Goal: Transaction & Acquisition: Subscribe to service/newsletter

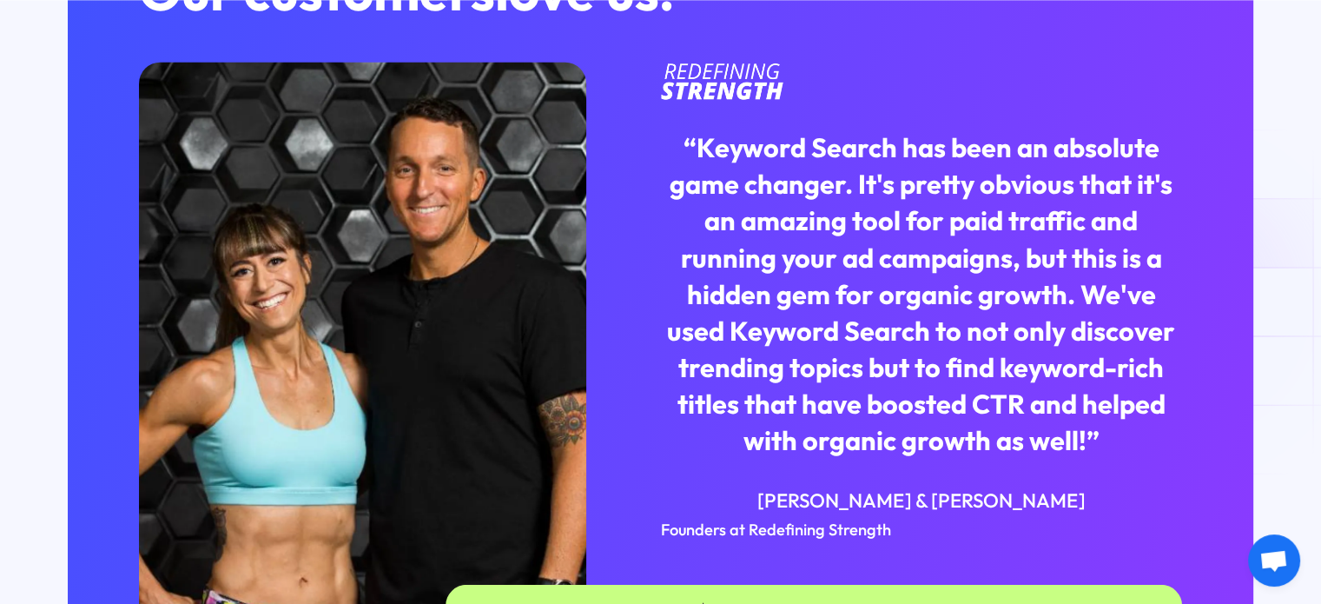
scroll to position [4357, 0]
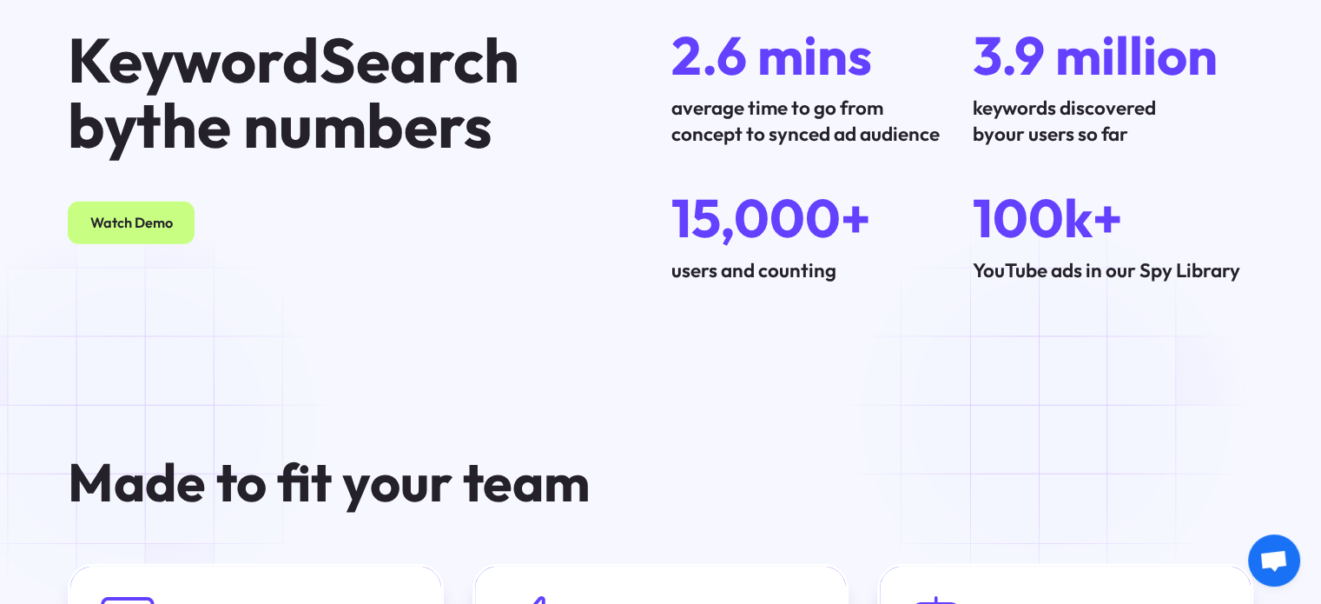
drag, startPoint x: 1082, startPoint y: 378, endPoint x: 1234, endPoint y: 402, distance: 154.0
drag, startPoint x: 1300, startPoint y: 456, endPoint x: 1321, endPoint y: 465, distance: 22.6
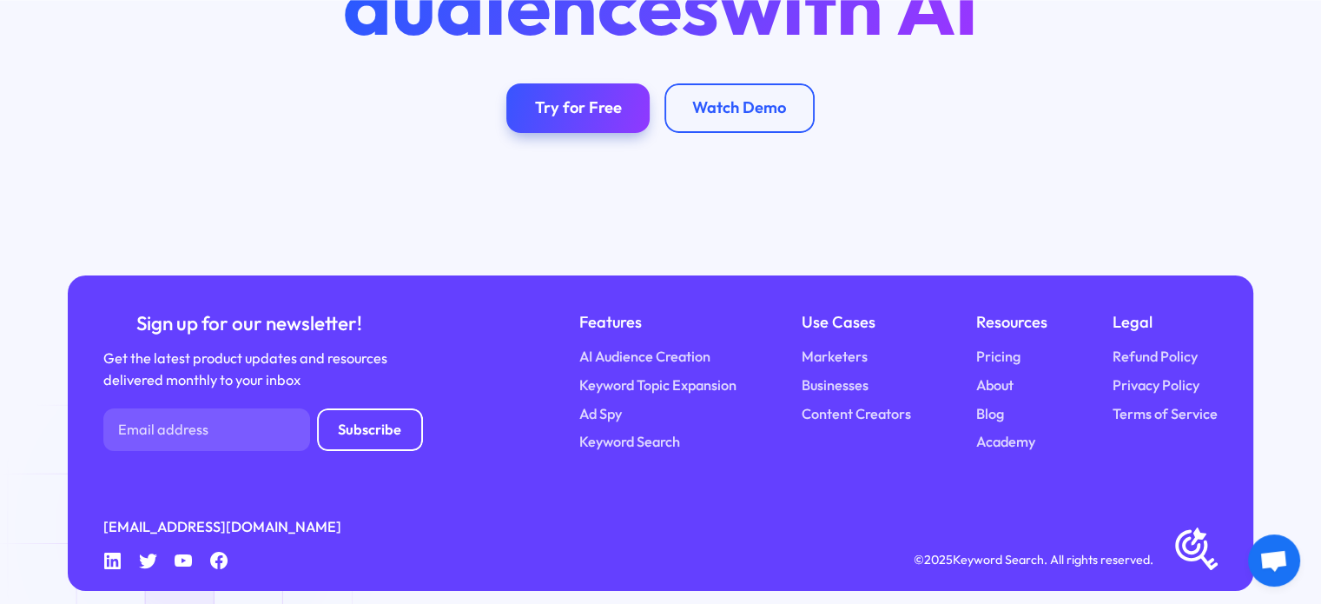
scroll to position [6078, 0]
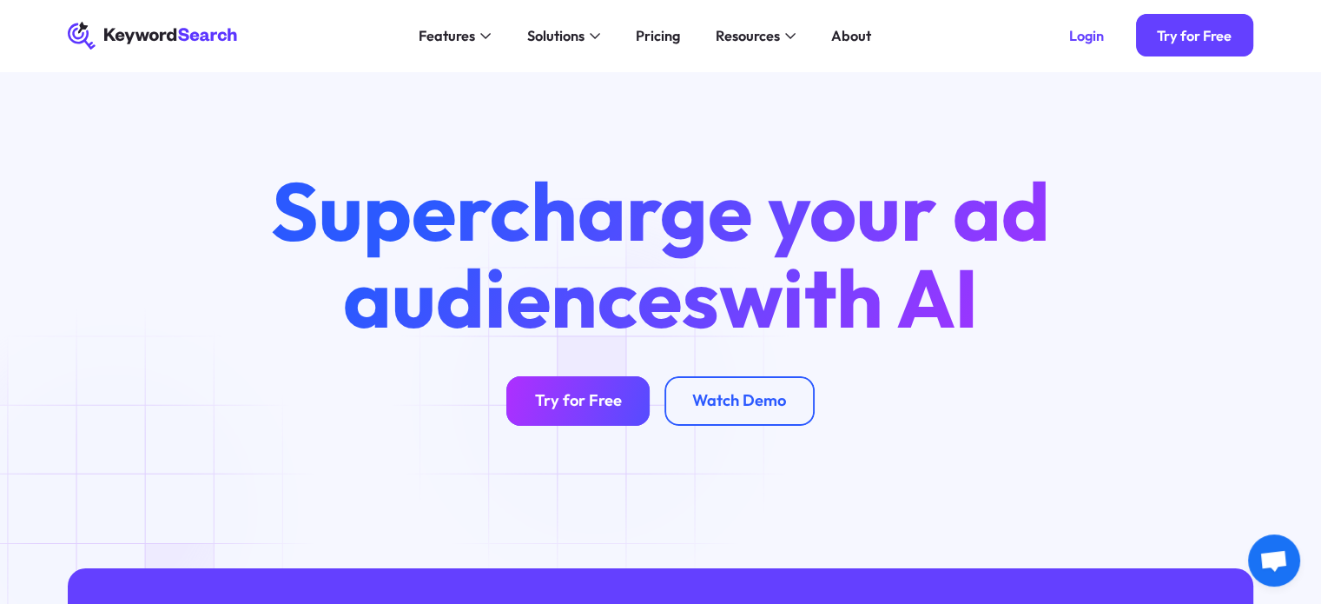
click at [601, 399] on link "Try for Free" at bounding box center [577, 401] width 143 height 50
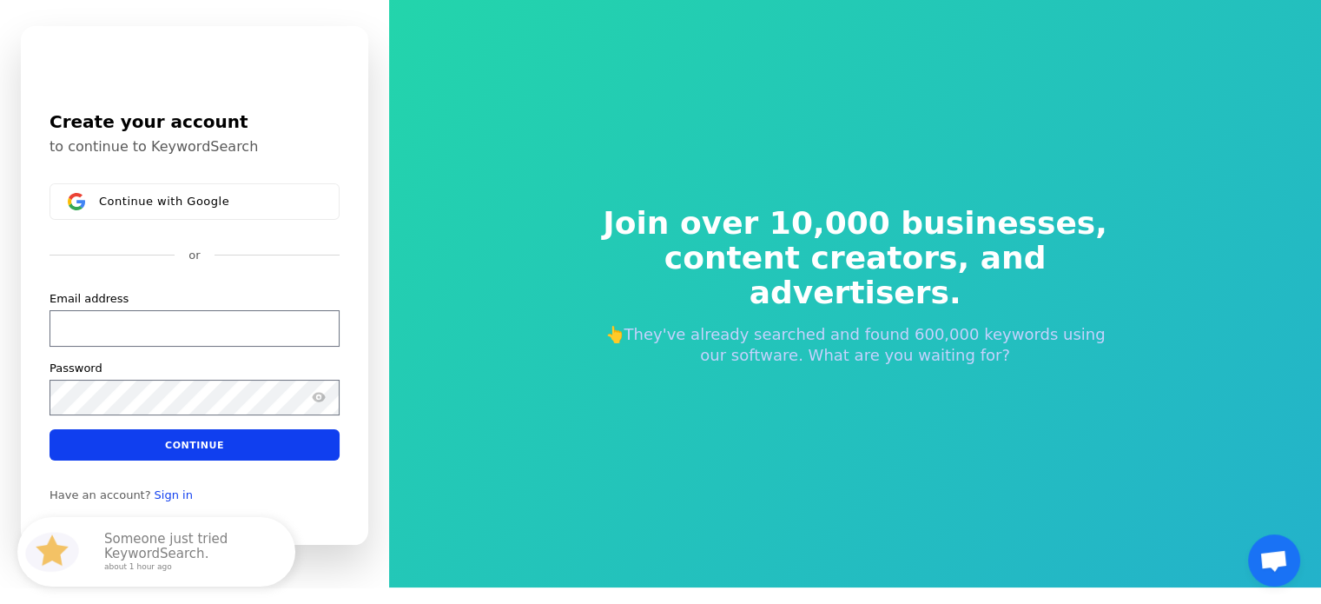
scroll to position [21, 0]
